Goal: Transaction & Acquisition: Purchase product/service

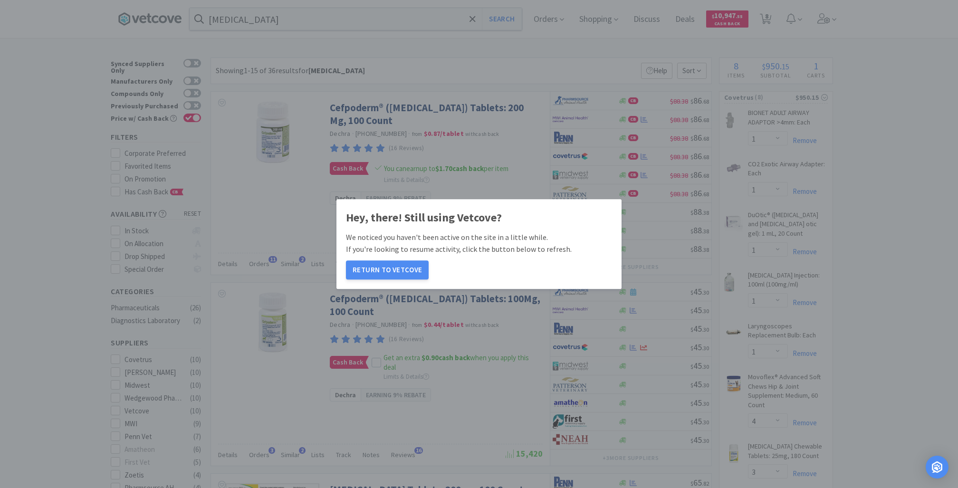
select select "1"
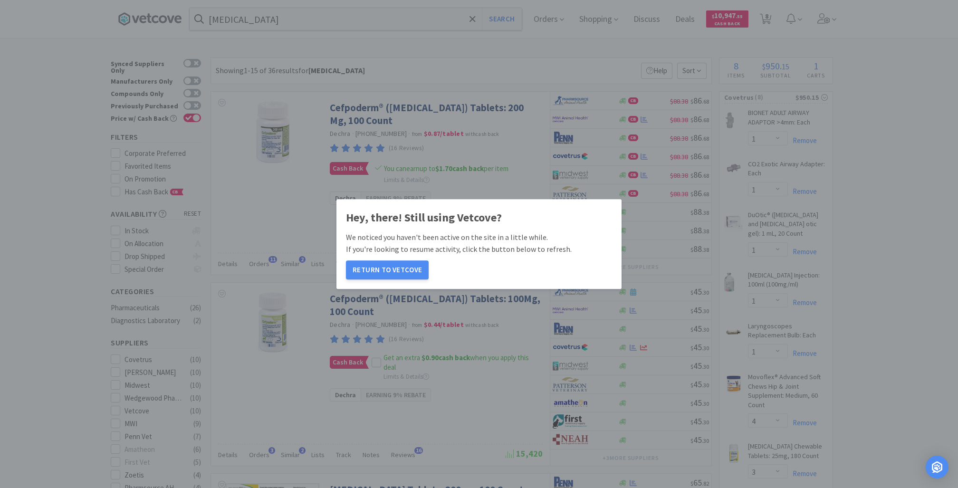
select select "4"
select select "3"
select select "1"
click at [391, 268] on button "Return to Vetcove" at bounding box center [387, 269] width 83 height 19
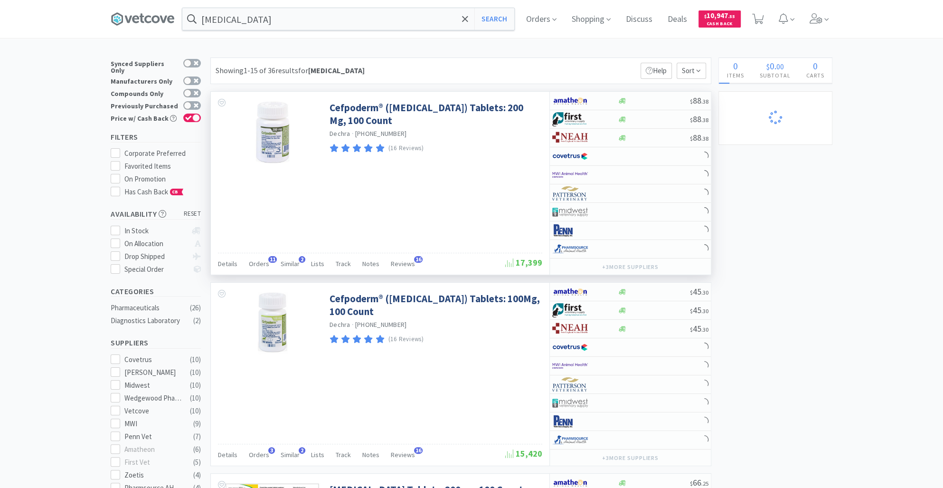
select select "40"
select select "2"
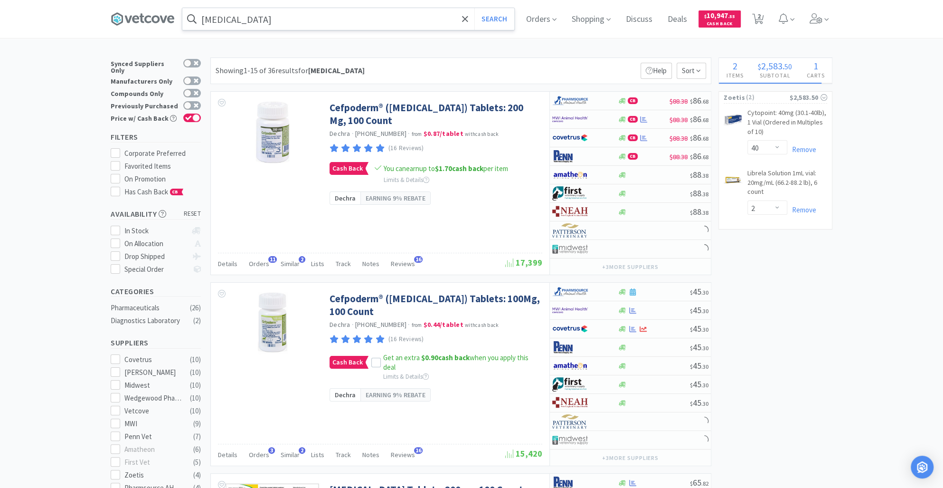
click at [280, 19] on input "[MEDICAL_DATA]" at bounding box center [348, 19] width 332 height 22
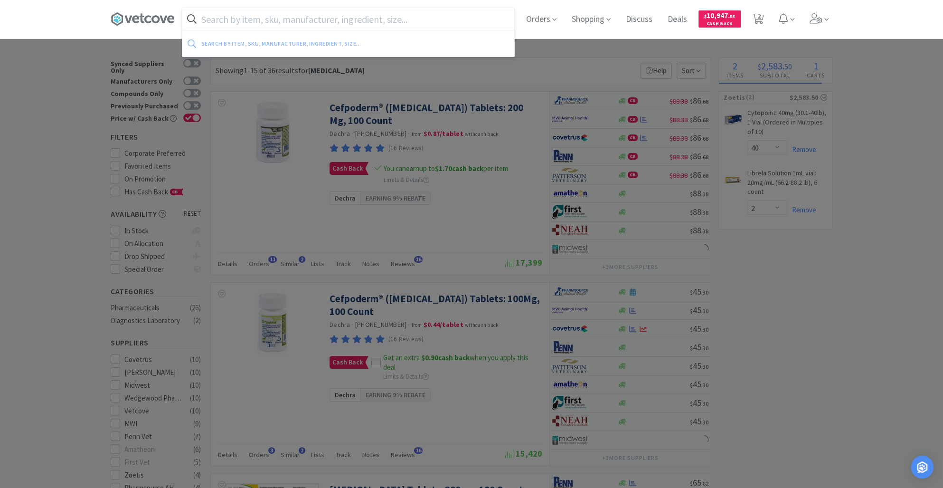
paste input "[PERSON_NAME] Laryngoscope Blade Handles Battery Pack - Laryngoscope Blade Hand…"
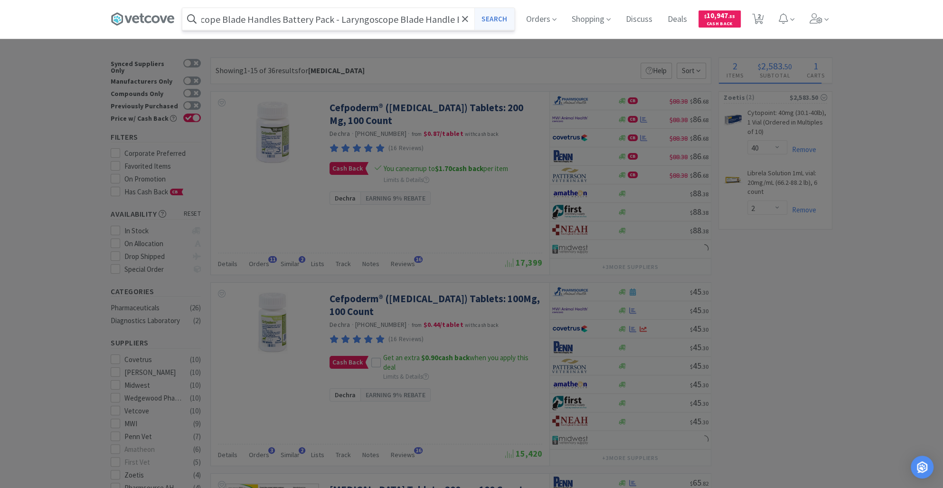
type input "[PERSON_NAME] Laryngoscope Blade Handles Battery Pack - Laryngoscope Blade Hand…"
click at [499, 19] on button "Search" at bounding box center [494, 19] width 39 height 22
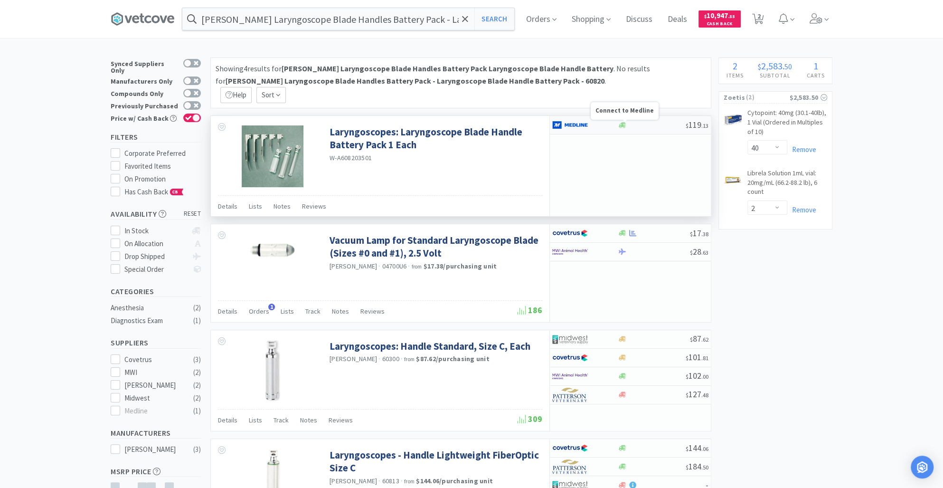
click at [624, 123] on icon at bounding box center [622, 125] width 7 height 7
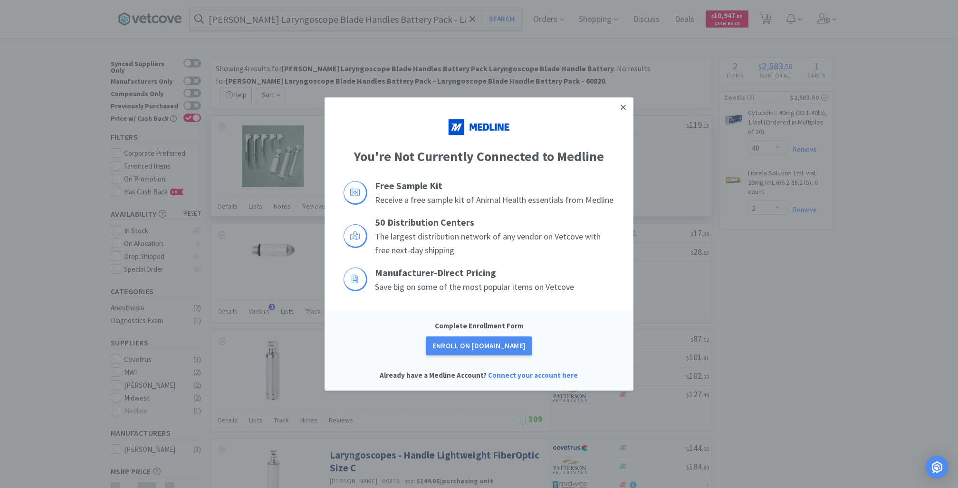
click at [625, 106] on icon at bounding box center [622, 107] width 5 height 9
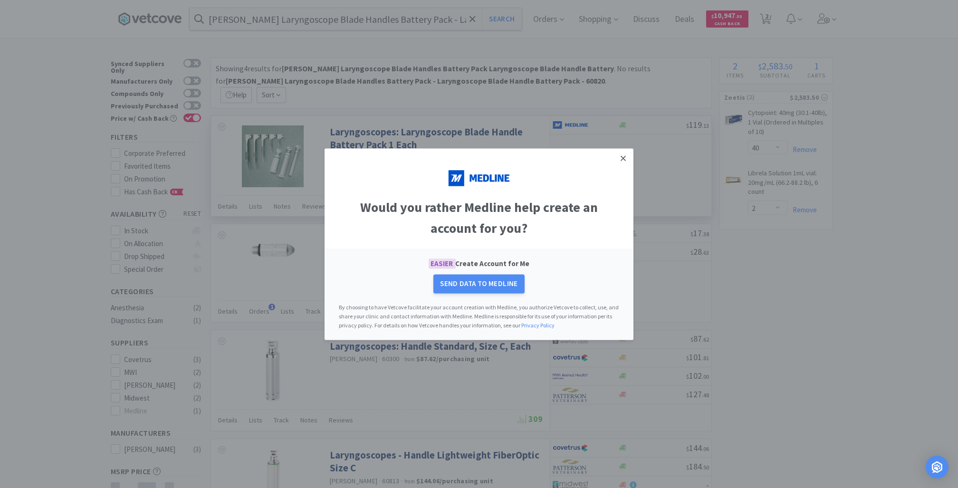
click at [628, 158] on link at bounding box center [623, 158] width 17 height 20
